Goal: Browse casually

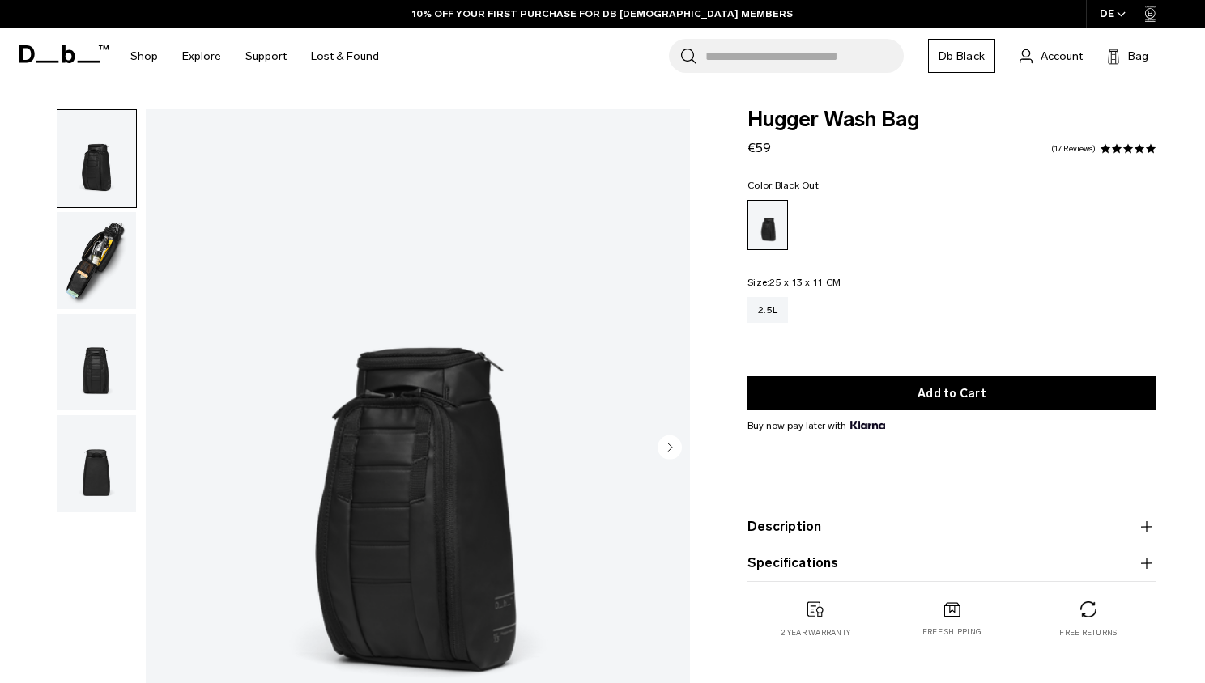
click at [100, 269] on img "button" at bounding box center [96, 260] width 79 height 97
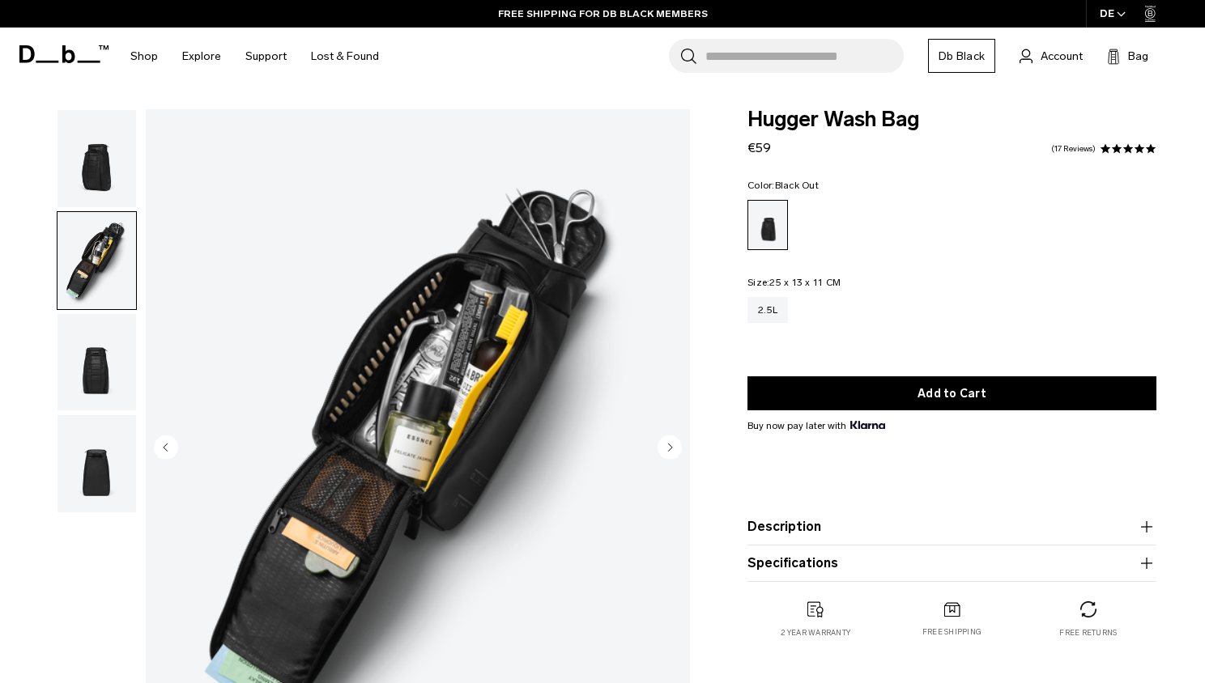
click at [86, 348] on img "button" at bounding box center [96, 362] width 79 height 97
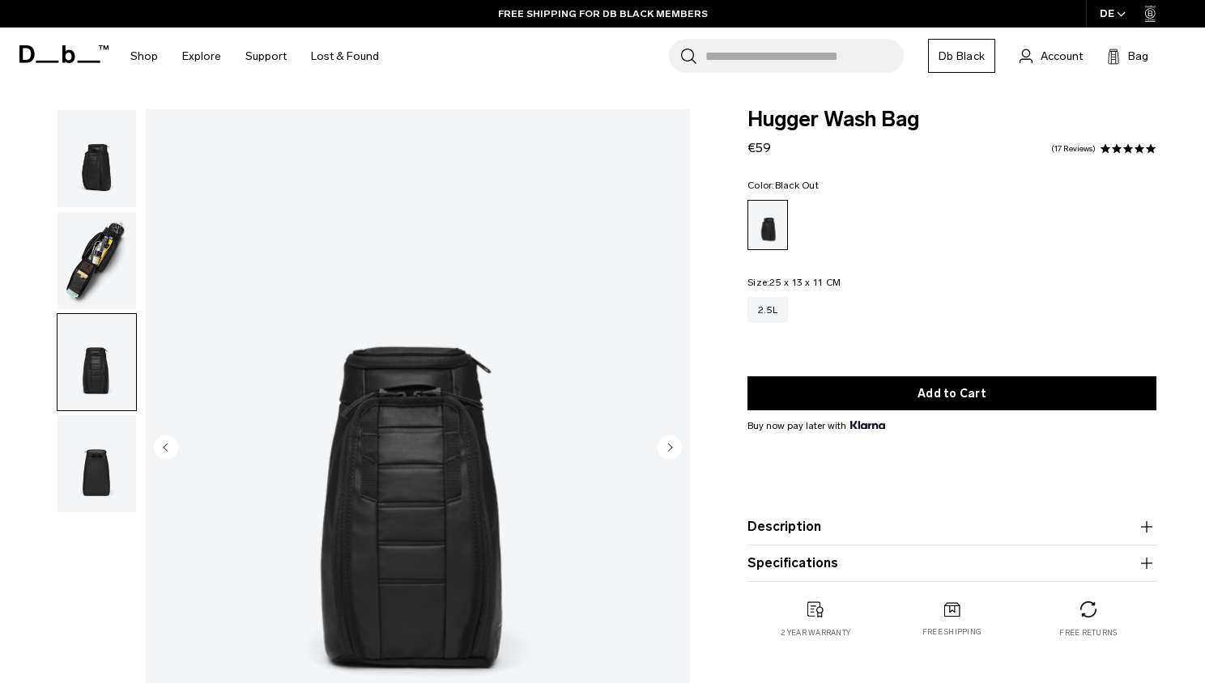
click at [83, 435] on img "button" at bounding box center [96, 463] width 79 height 97
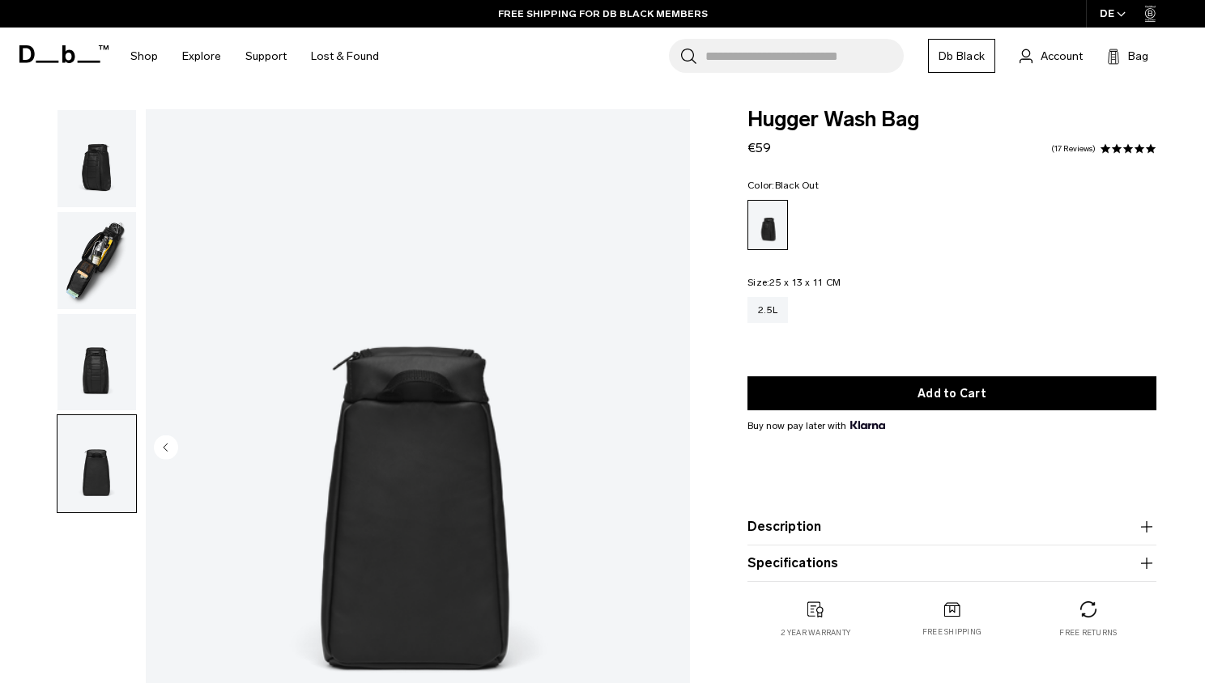
click at [100, 344] on img "button" at bounding box center [96, 362] width 79 height 97
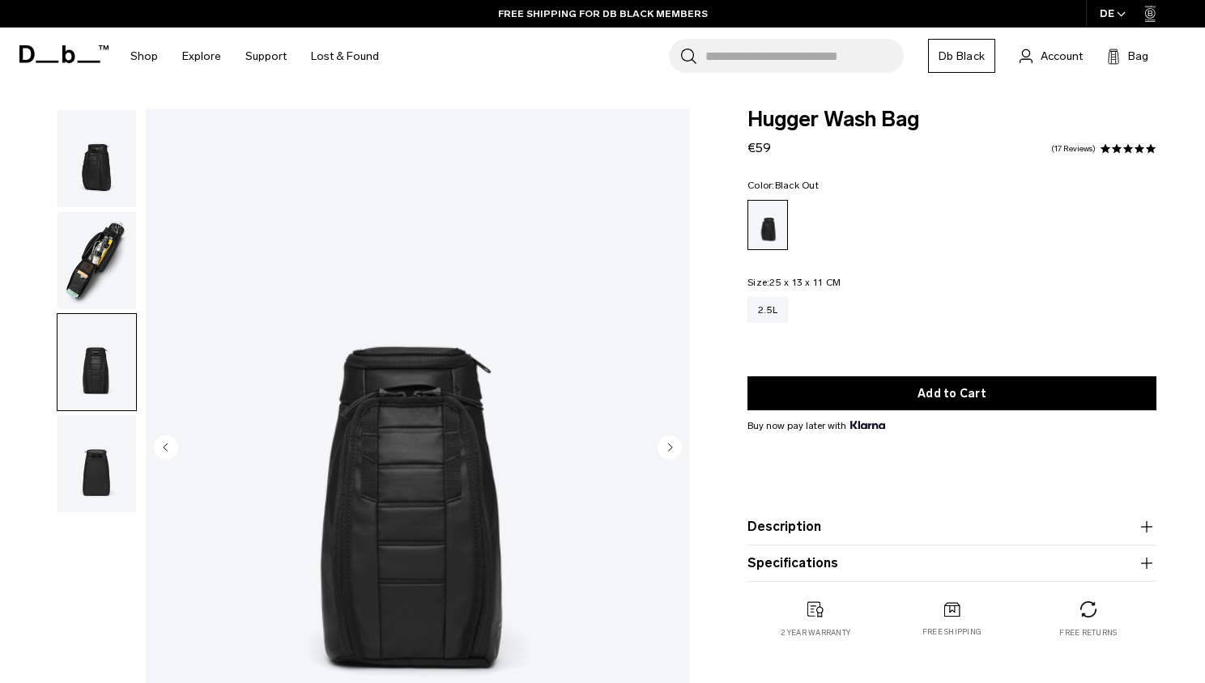
click at [104, 272] on img "button" at bounding box center [96, 260] width 79 height 97
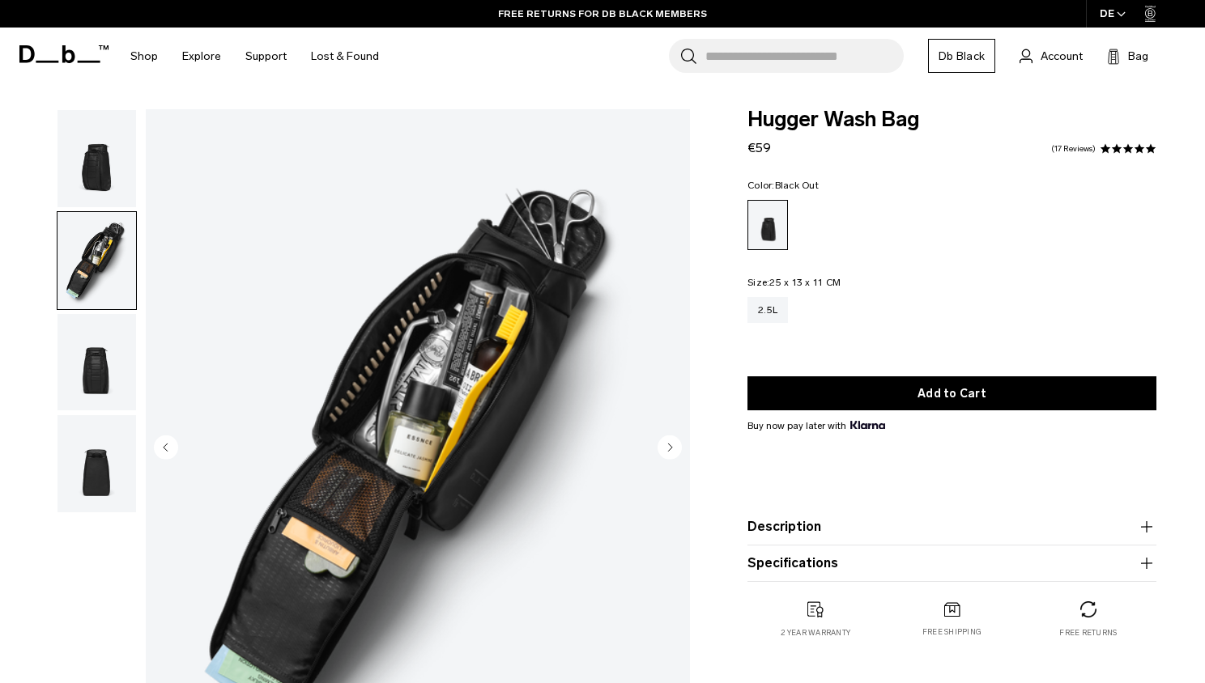
click at [100, 181] on img "button" at bounding box center [96, 158] width 79 height 97
